Goal: Task Accomplishment & Management: Use online tool/utility

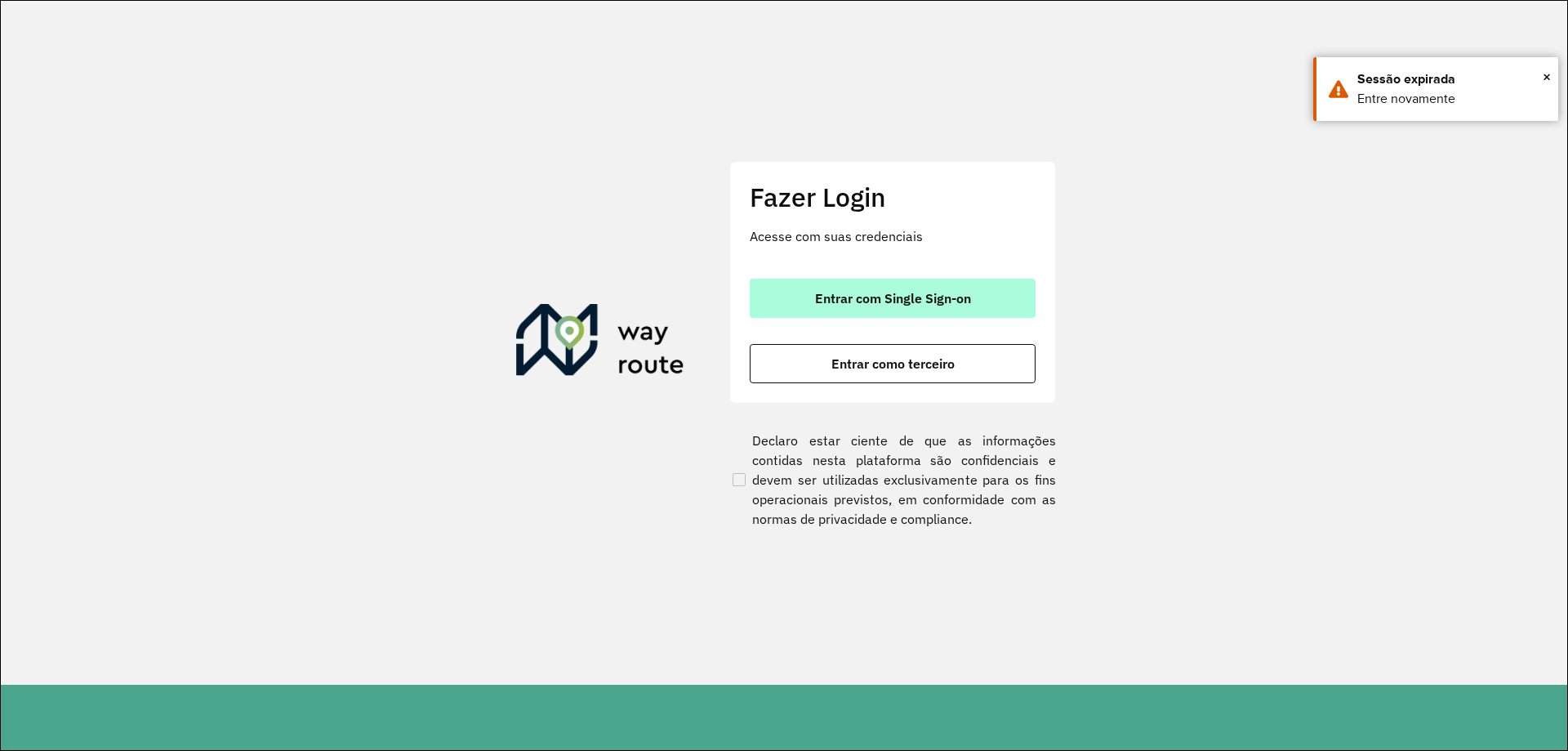
click at [873, 304] on span "Entrar com Single Sign-on" at bounding box center [893, 298] width 156 height 13
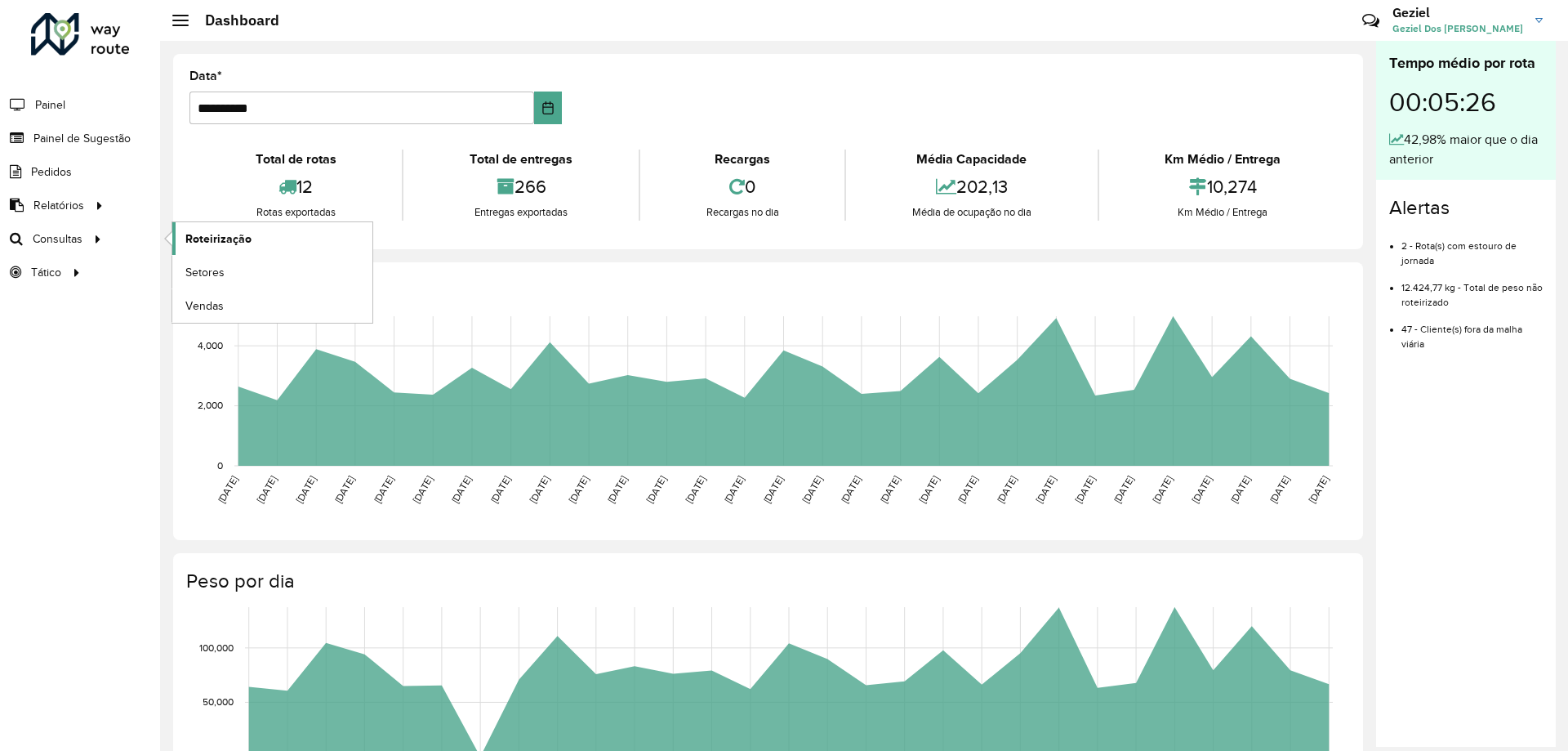
click at [193, 235] on span "Roteirização" at bounding box center [218, 239] width 66 height 17
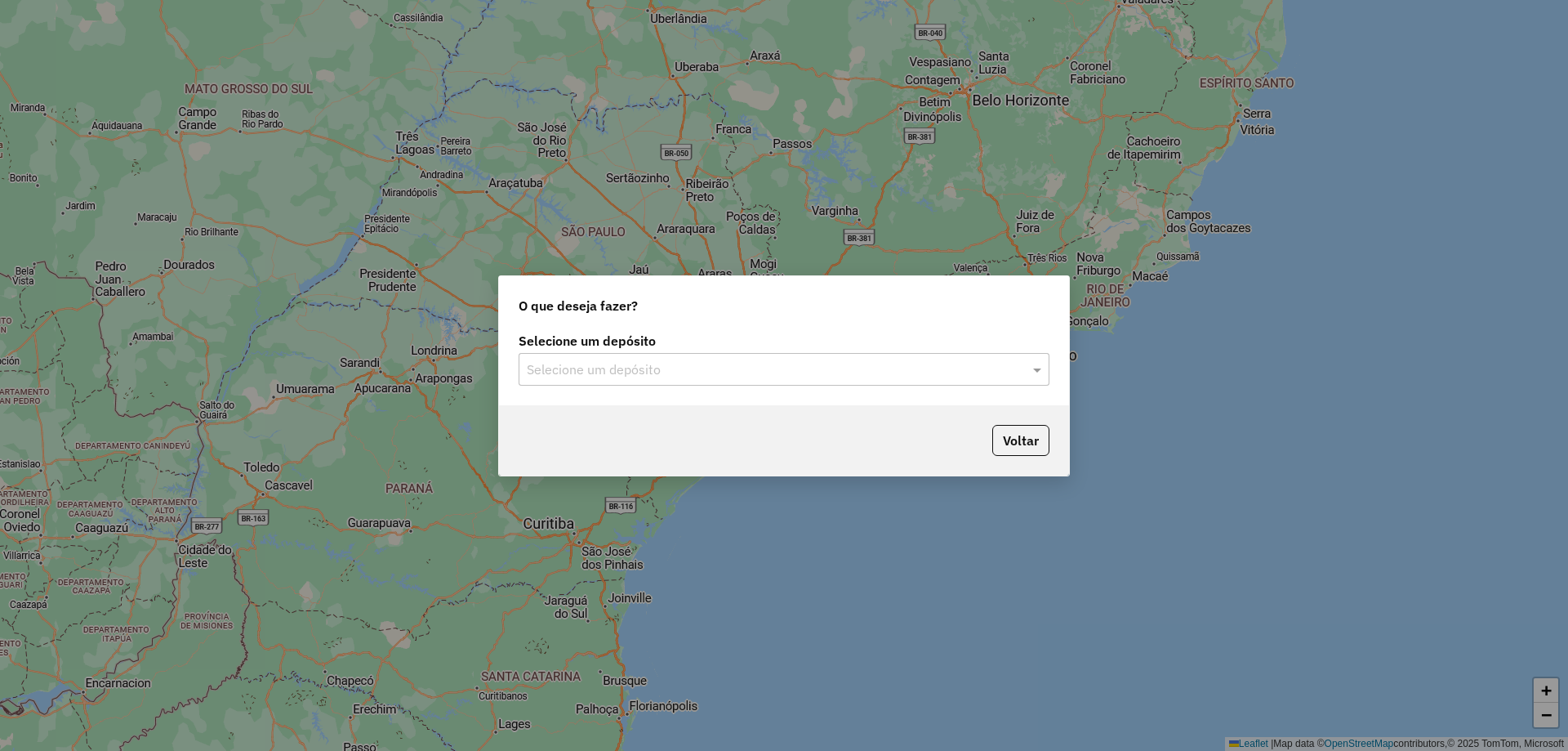
click at [701, 362] on input "text" at bounding box center [767, 370] width 482 height 20
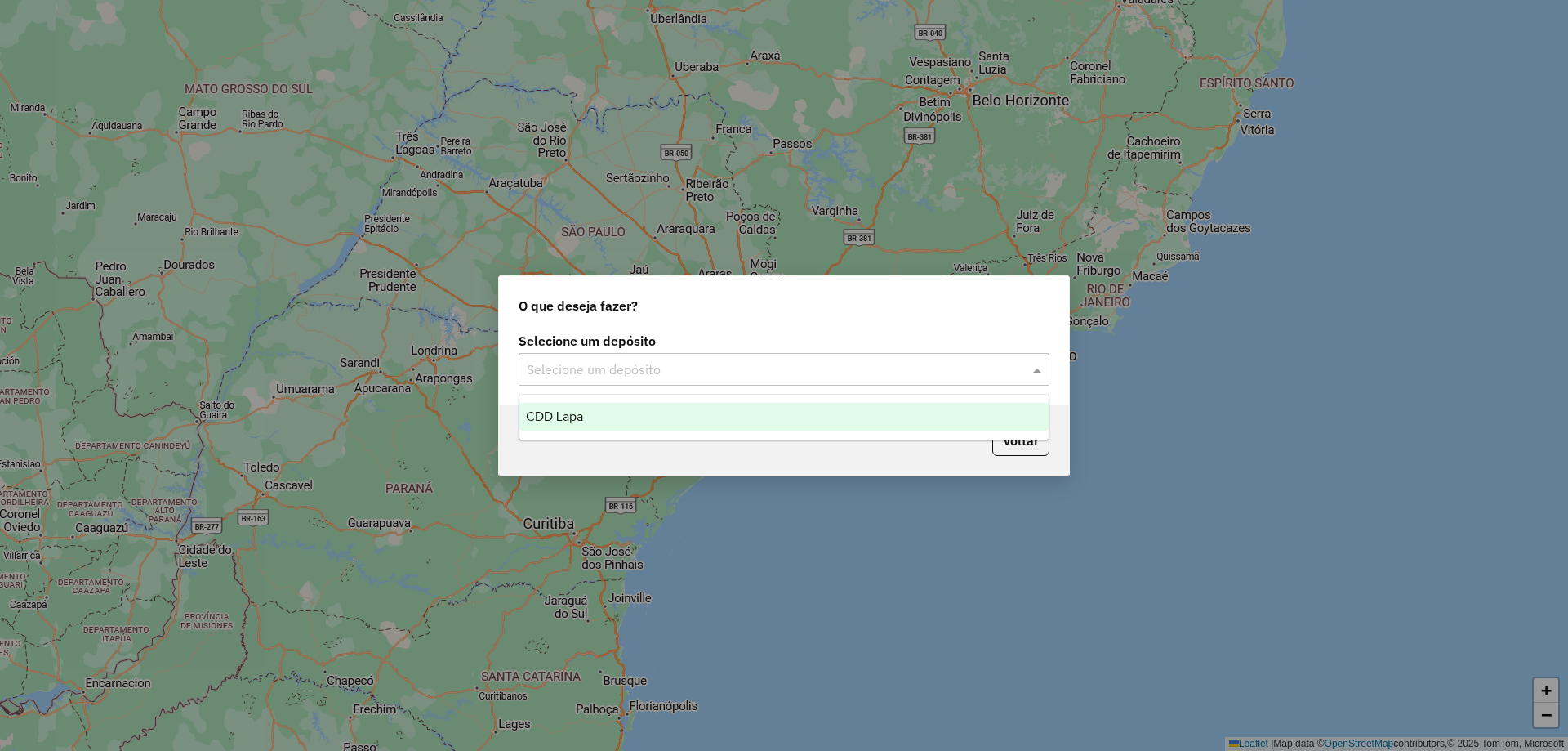
click at [613, 418] on div "CDD Lapa" at bounding box center [784, 416] width 529 height 28
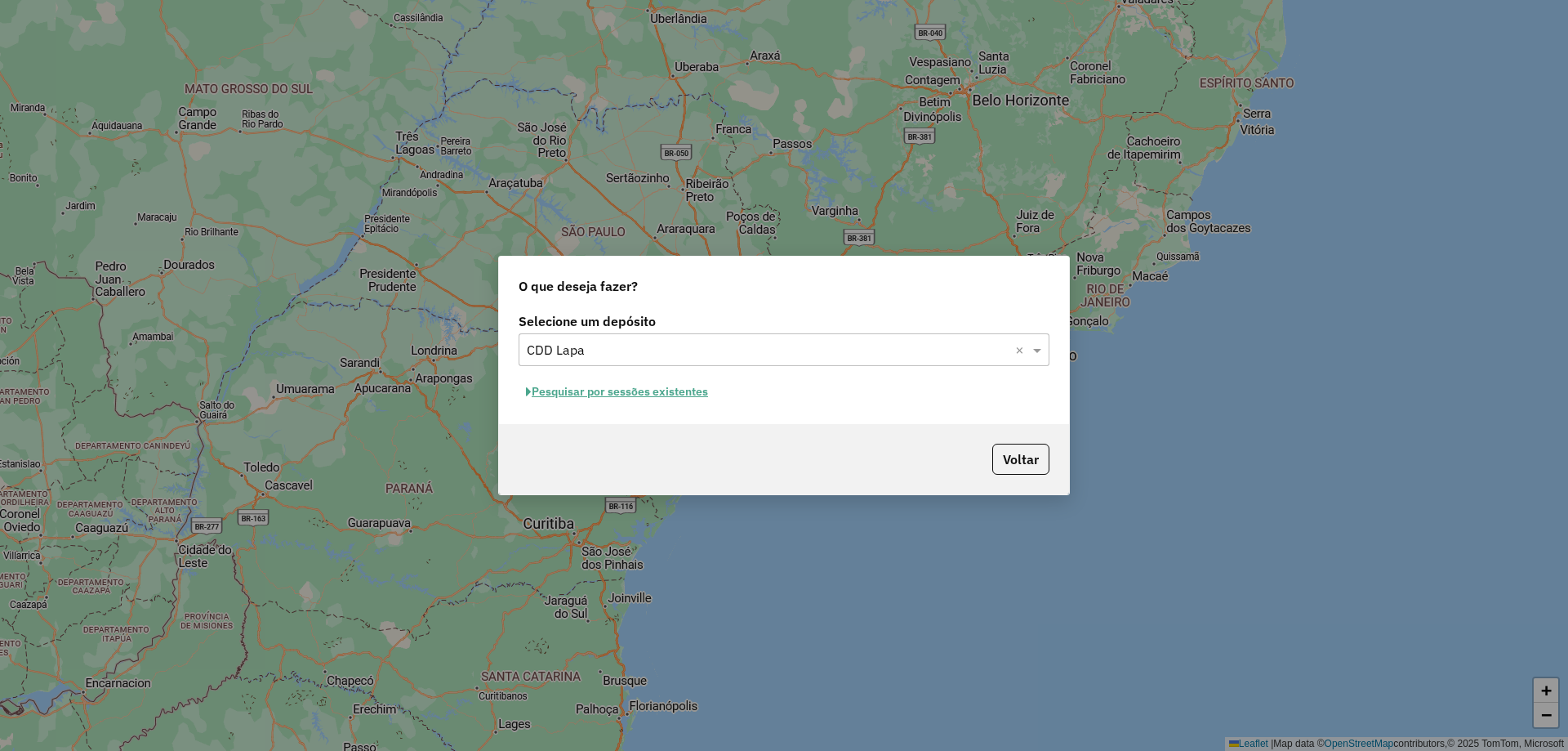
click at [592, 392] on button "Pesquisar por sessões existentes" at bounding box center [617, 392] width 197 height 25
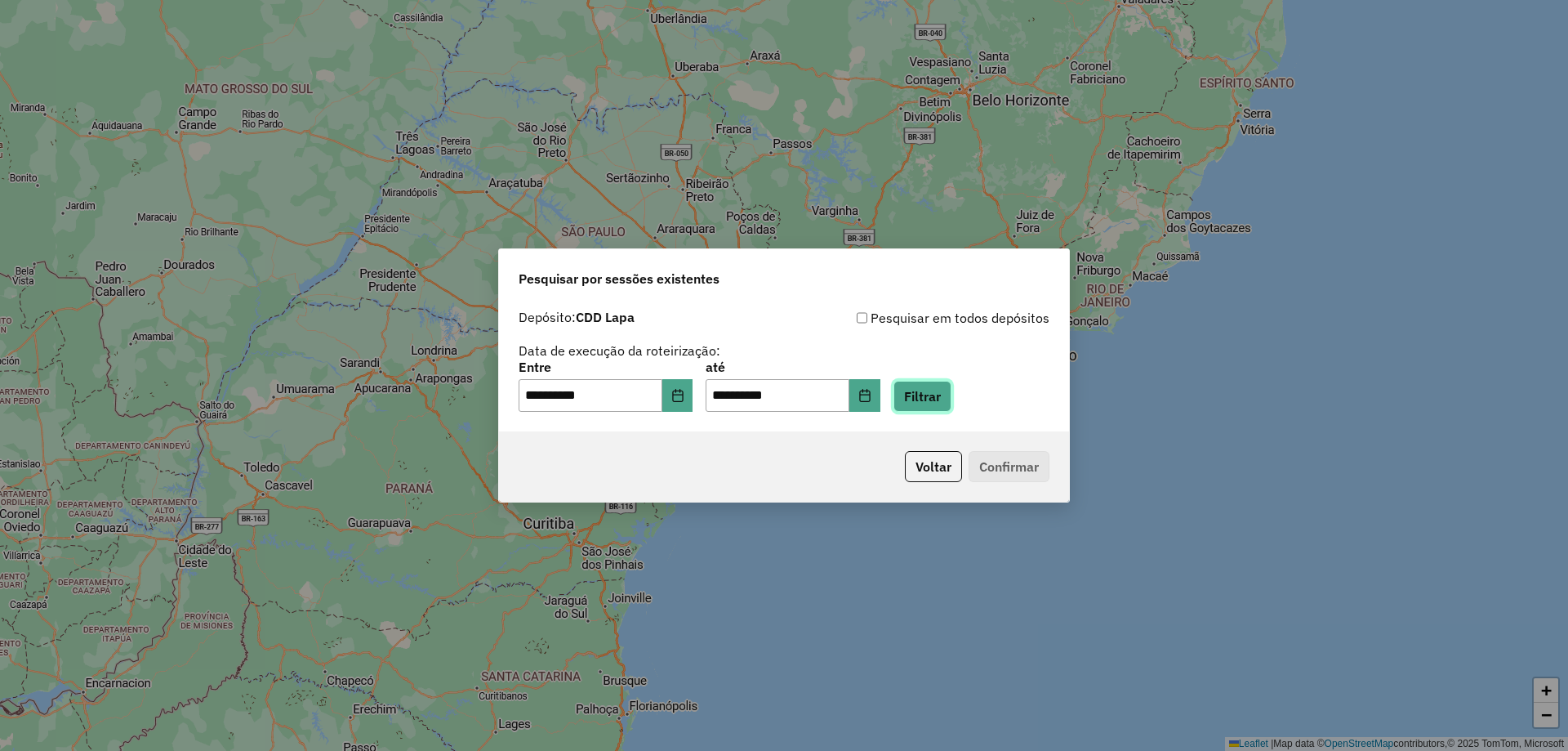
click at [939, 402] on button "Filtrar" at bounding box center [923, 396] width 58 height 31
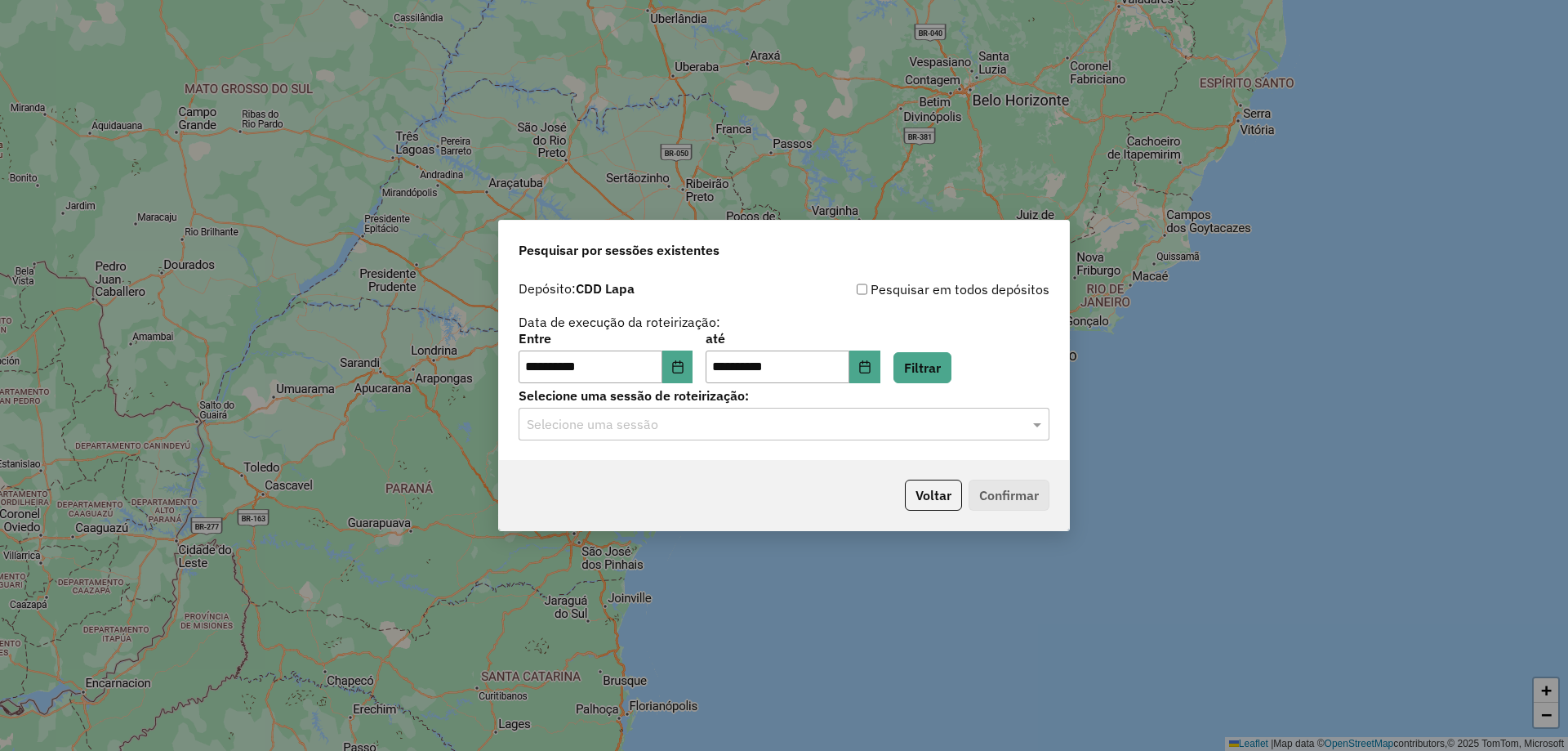
click at [658, 426] on input "text" at bounding box center [767, 425] width 482 height 20
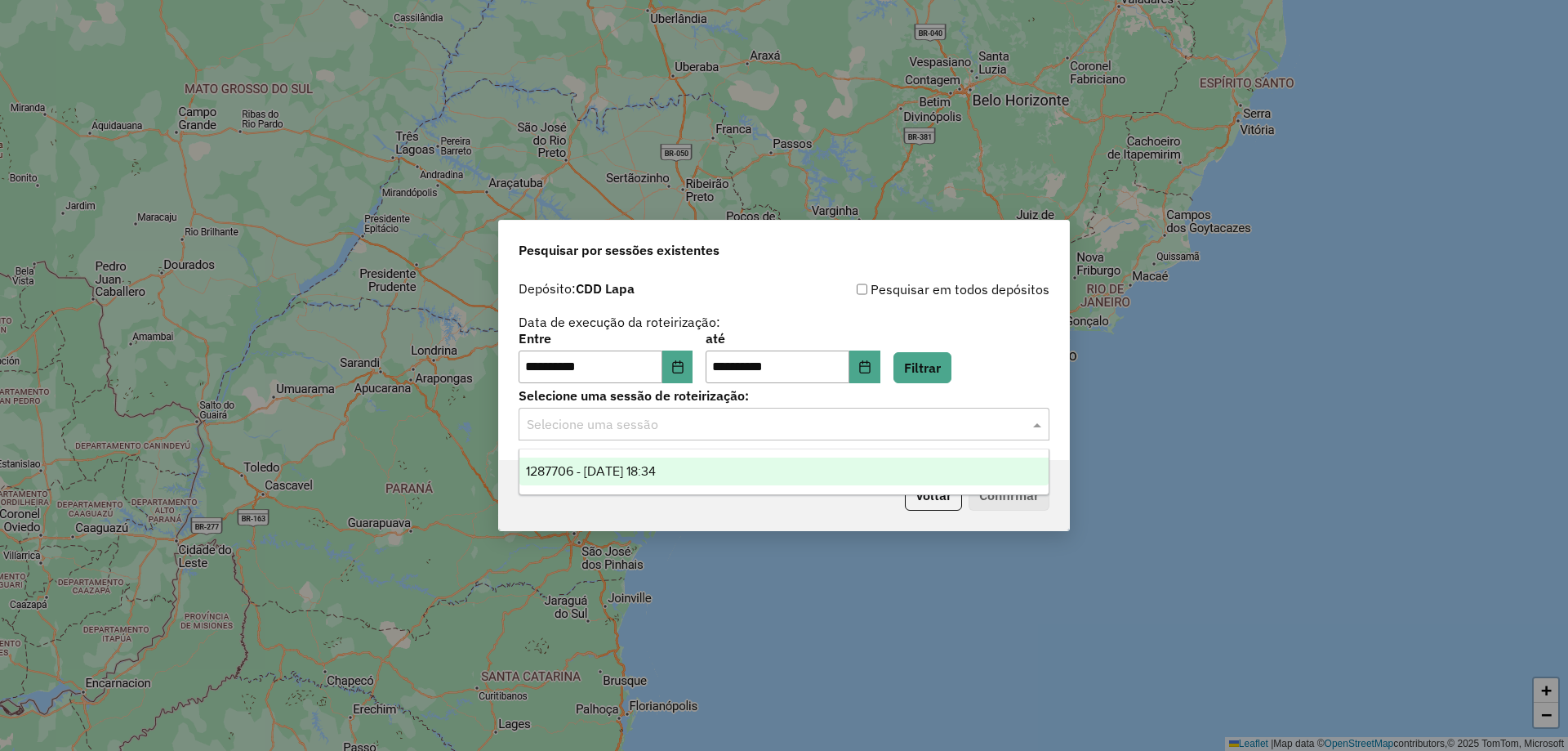
click at [656, 470] on span "1287706 - 03/10/2025 18:34" at bounding box center [590, 471] width 130 height 14
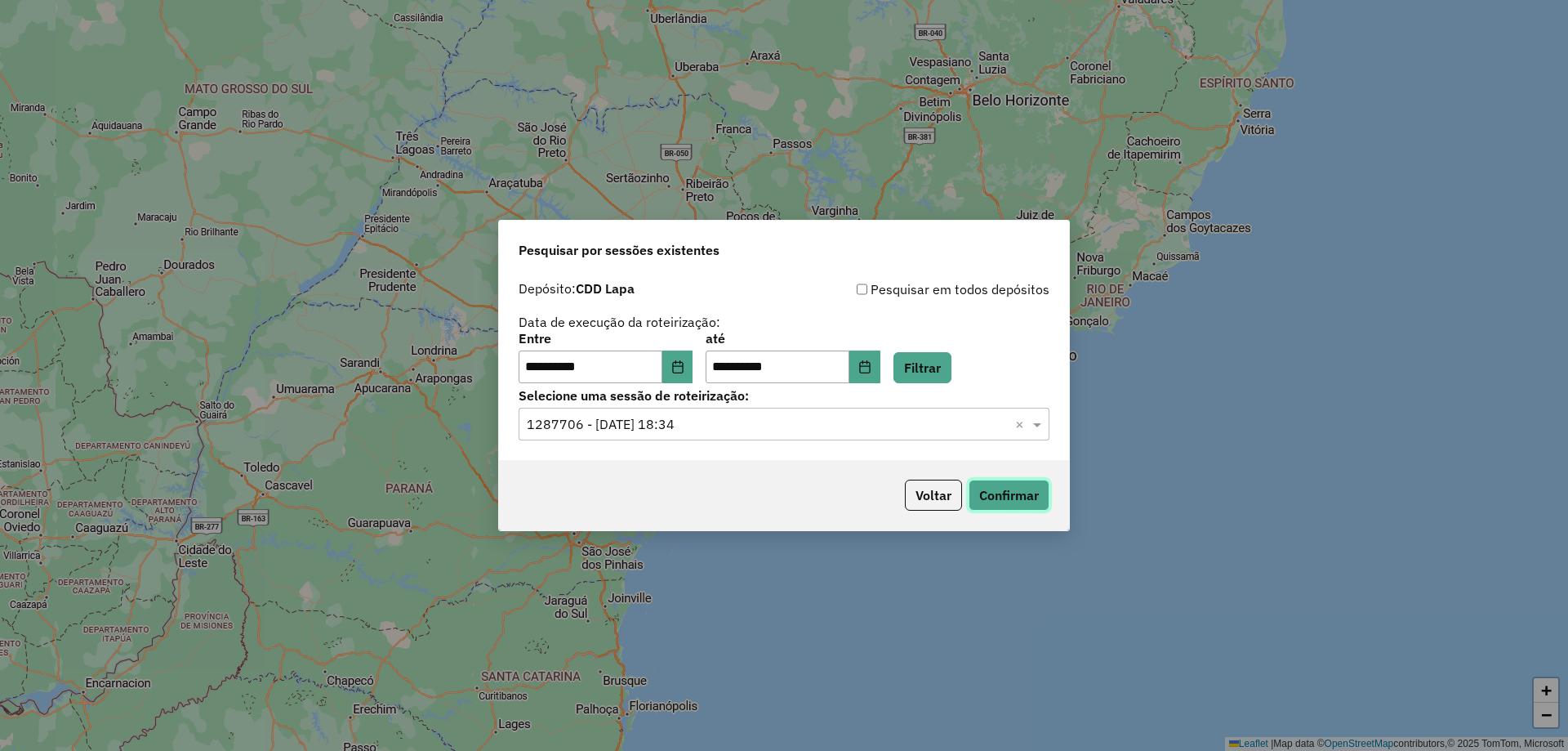
click at [1030, 500] on button "Confirmar" at bounding box center [1009, 494] width 80 height 31
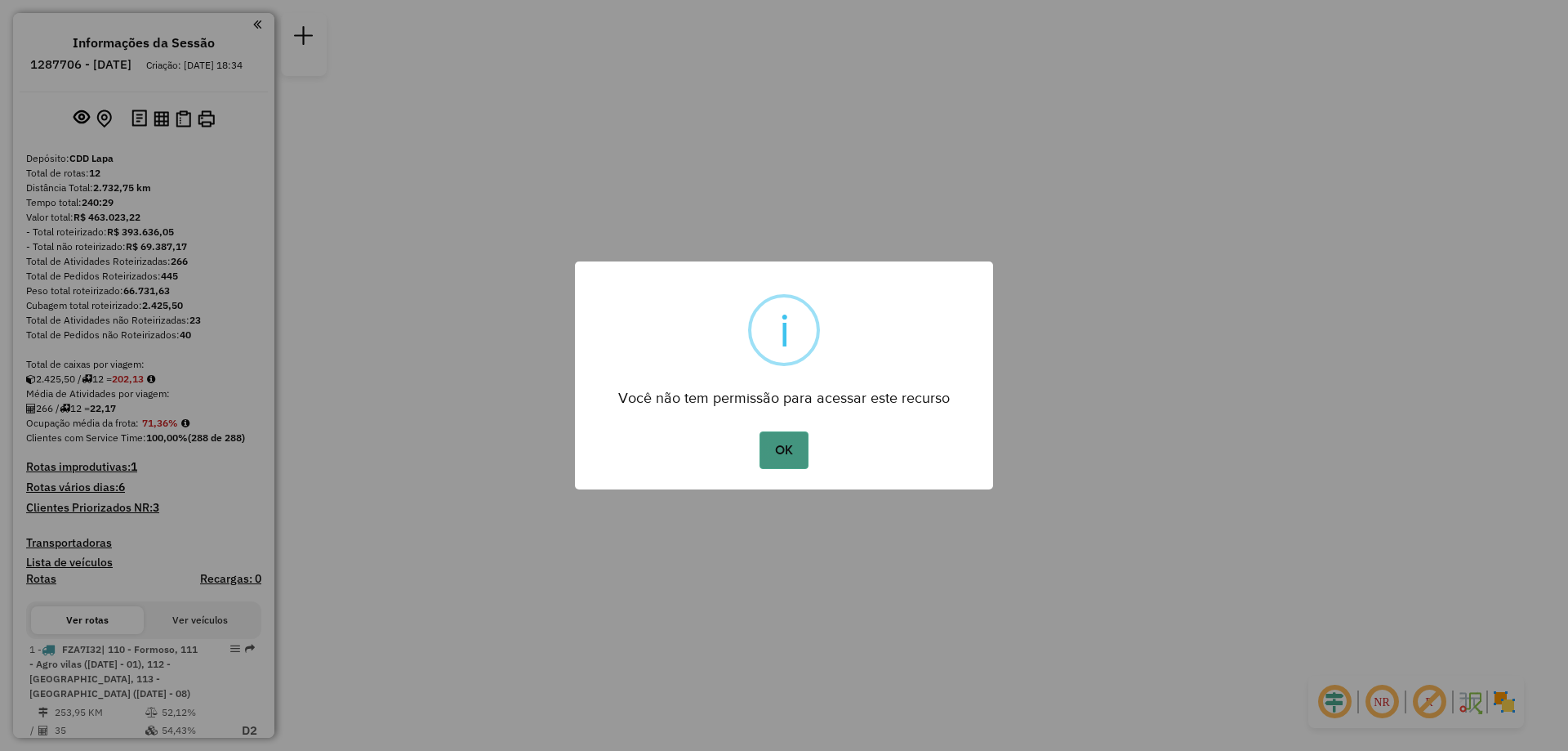
click at [776, 447] on button "OK" at bounding box center [784, 450] width 48 height 38
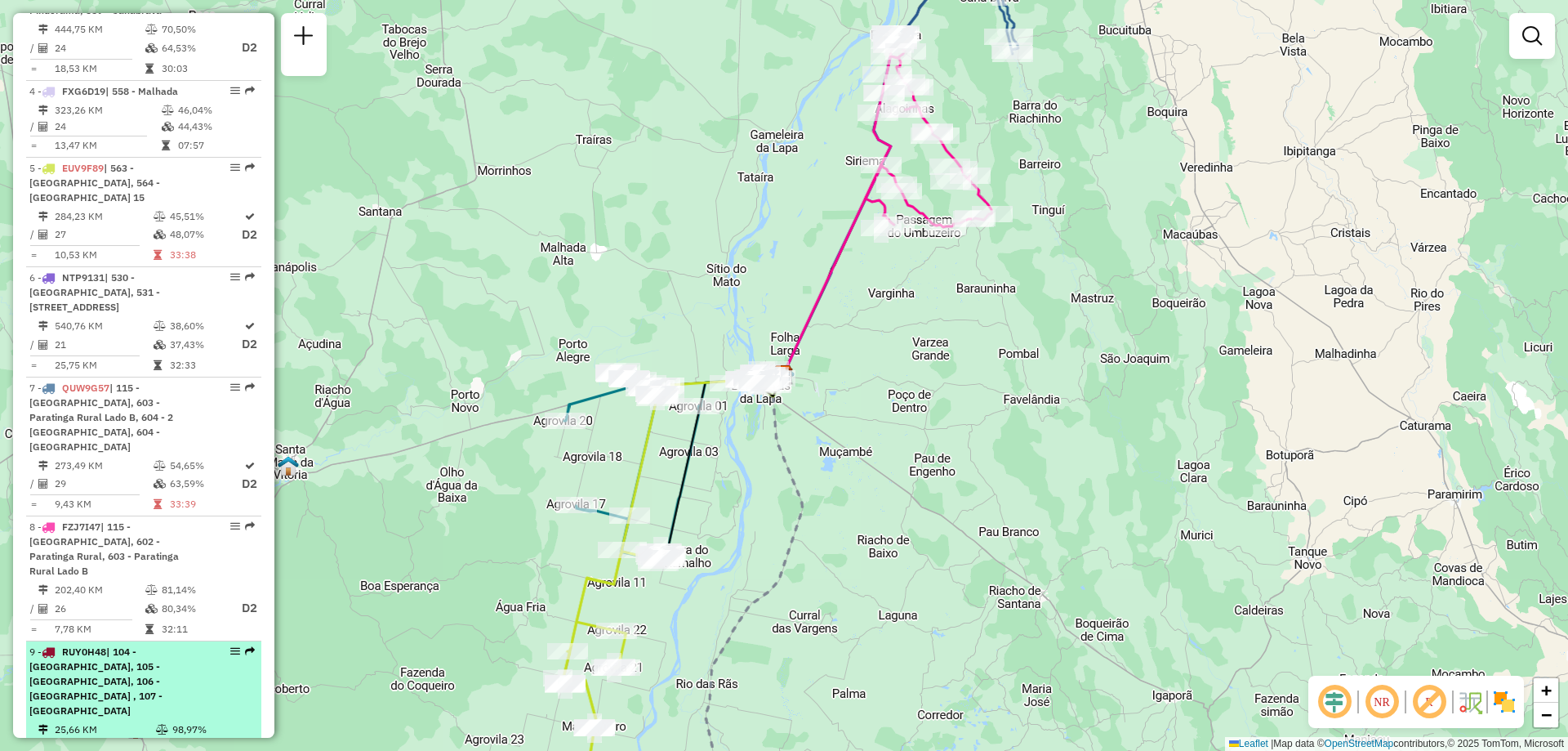
scroll to position [980, 0]
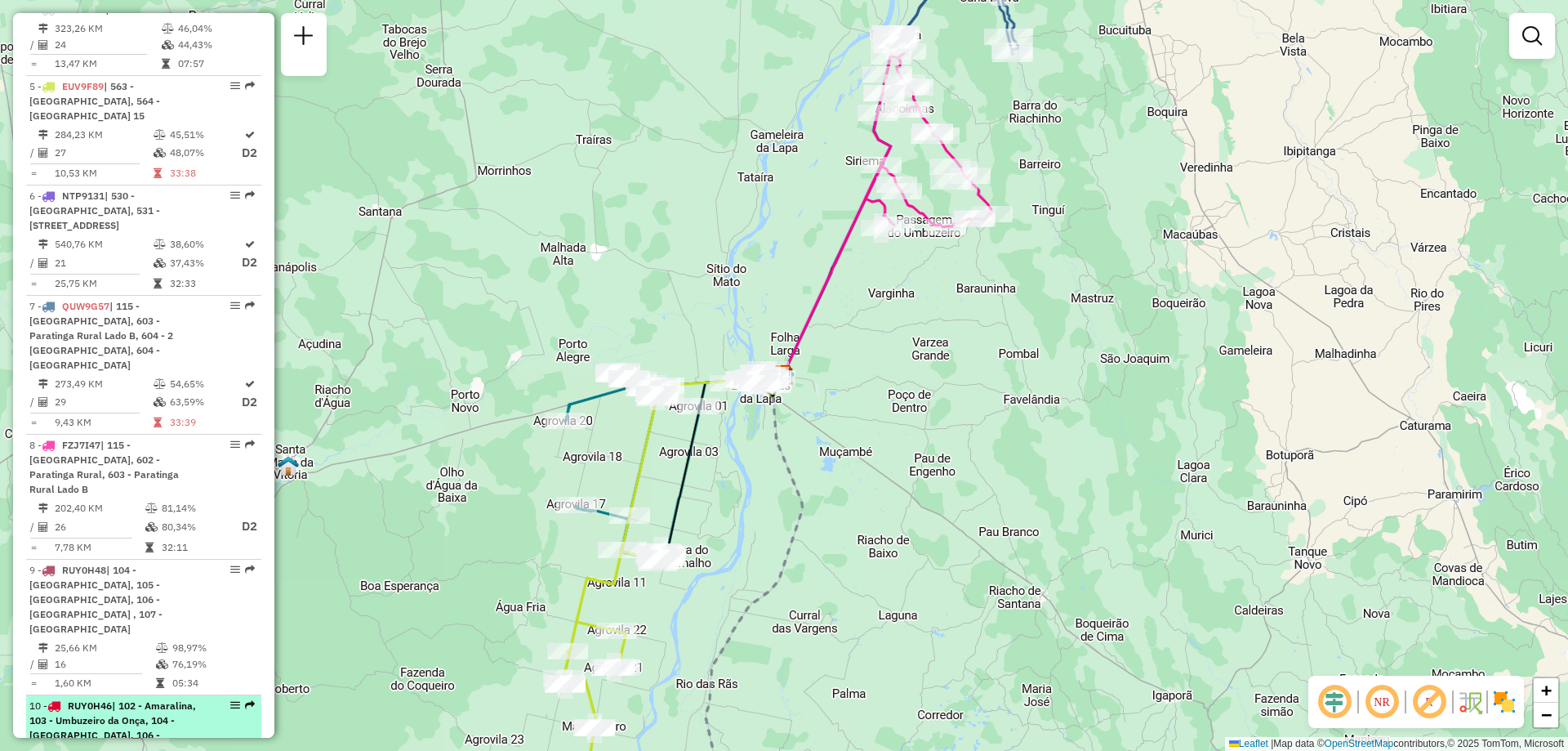
select select "**********"
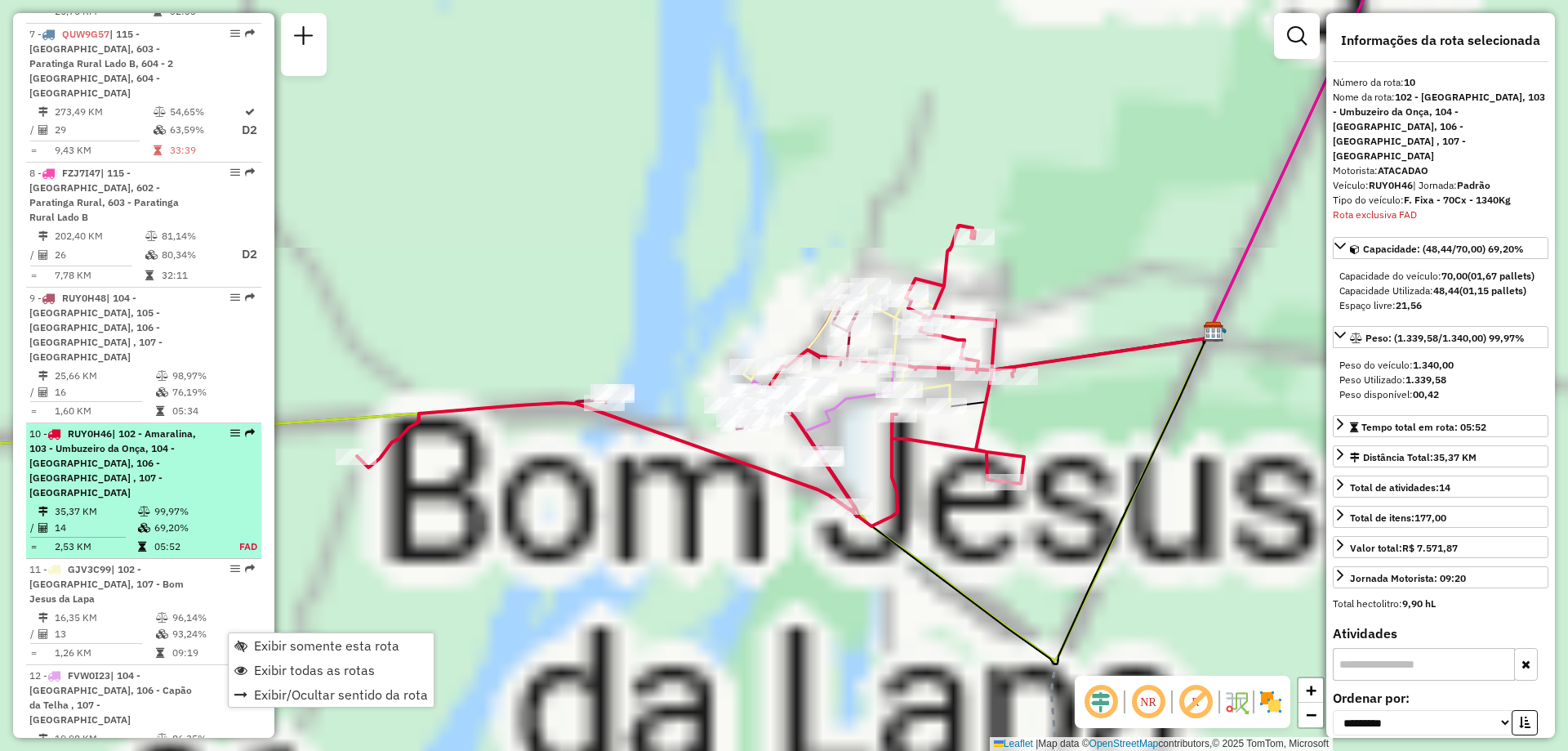
scroll to position [1468, 0]
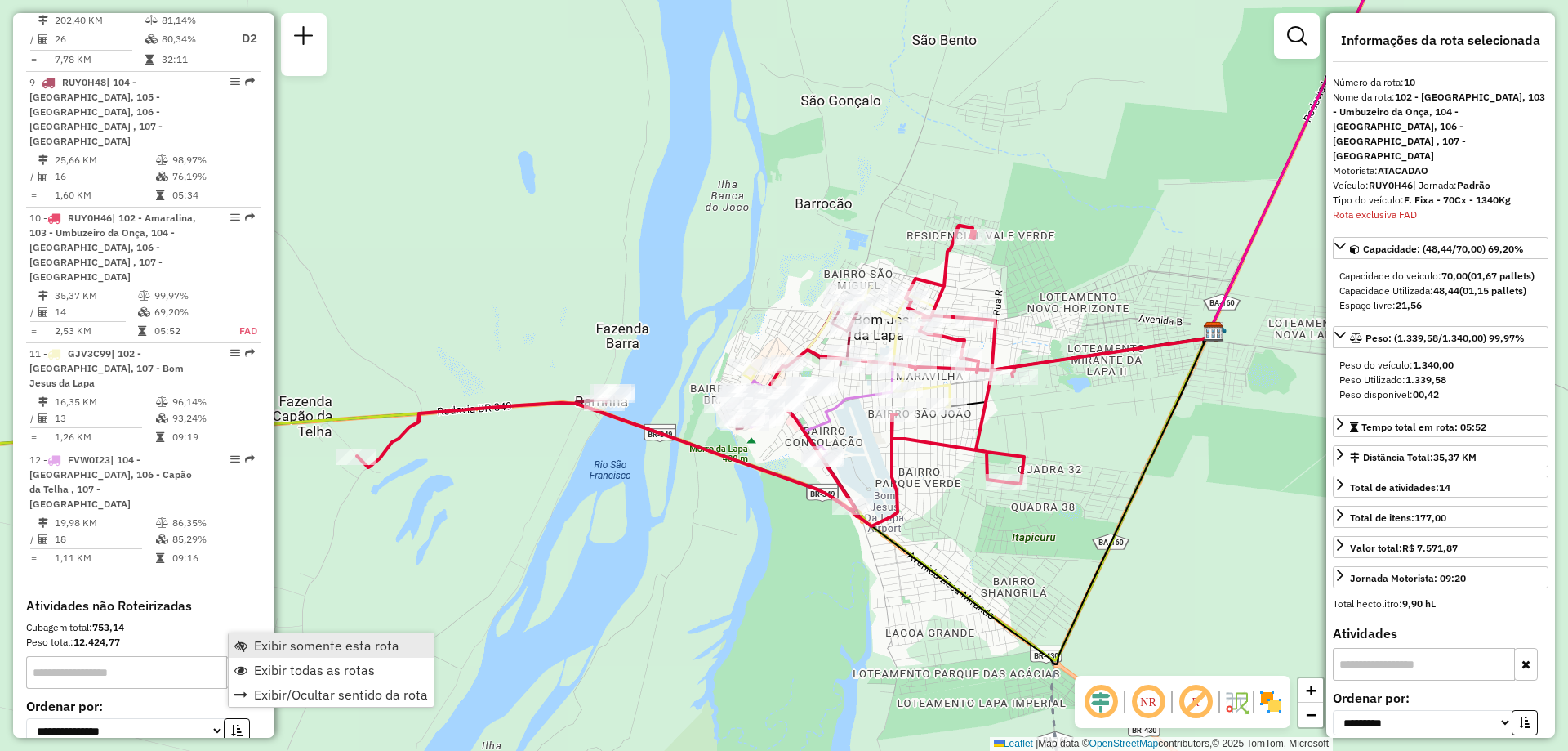
click at [269, 645] on span "Exibir somente esta rota" at bounding box center [326, 646] width 146 height 13
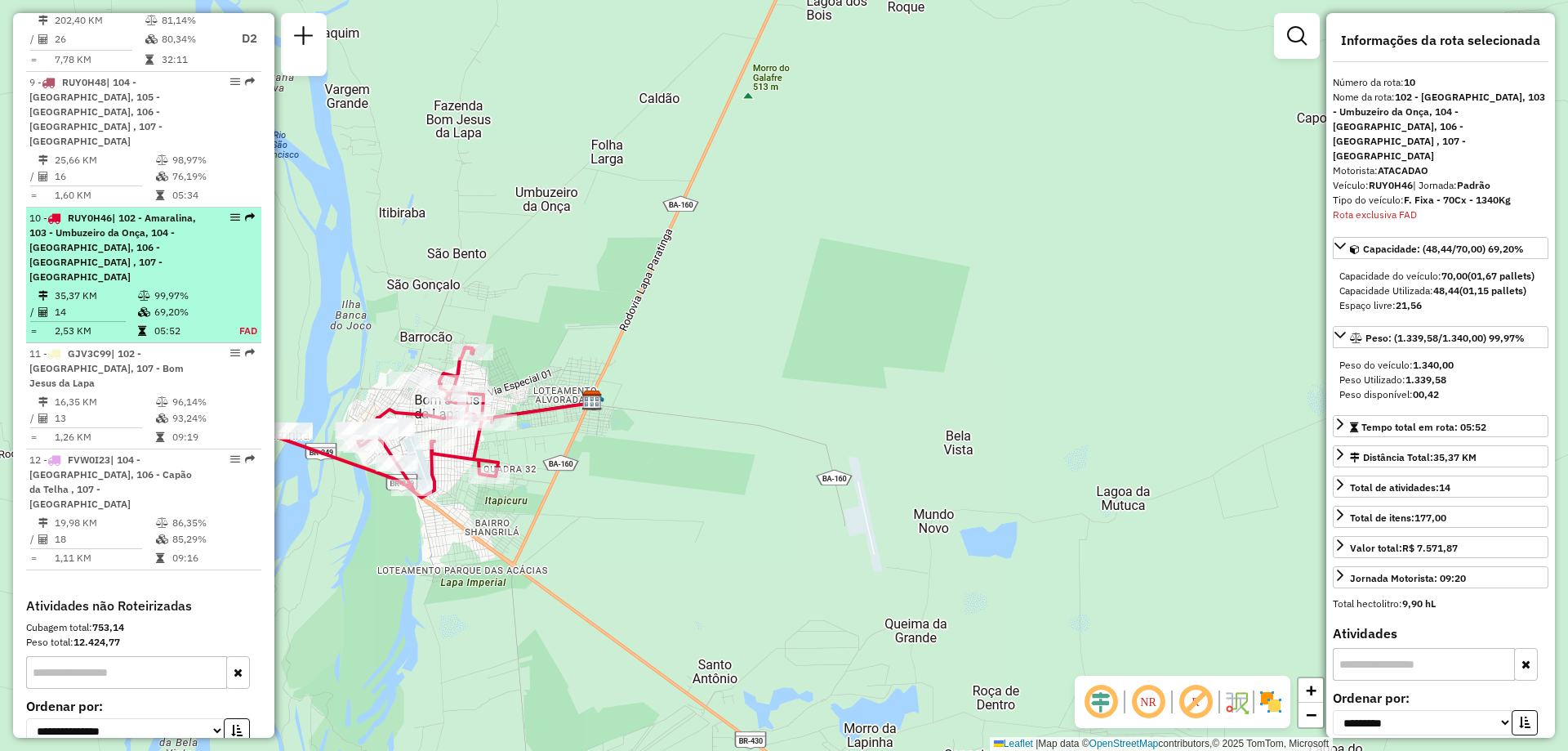
click at [136, 211] on div "10 - RUY0H46 | 102 - Amaralina, 103 - Umbuzeiro da Onça, 104 - [GEOGRAPHIC_DATA…" at bounding box center [116, 248] width 173 height 73
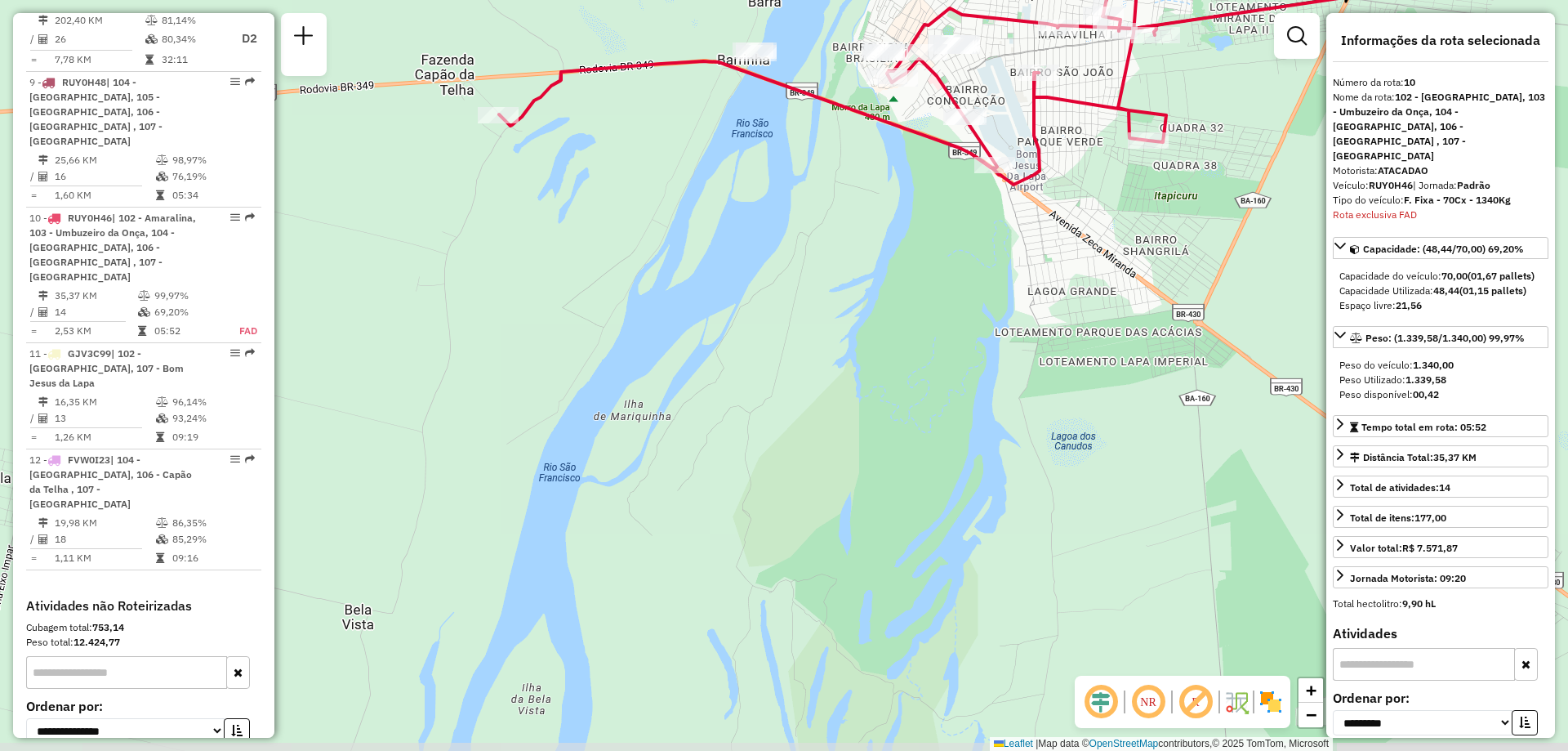
drag, startPoint x: 621, startPoint y: 504, endPoint x: 754, endPoint y: 177, distance: 353.0
click at [754, 177] on div "Janela de atendimento Grade de atendimento Capacidade Transportadoras Veículos …" at bounding box center [784, 376] width 1568 height 751
